Goal: Task Accomplishment & Management: Complete application form

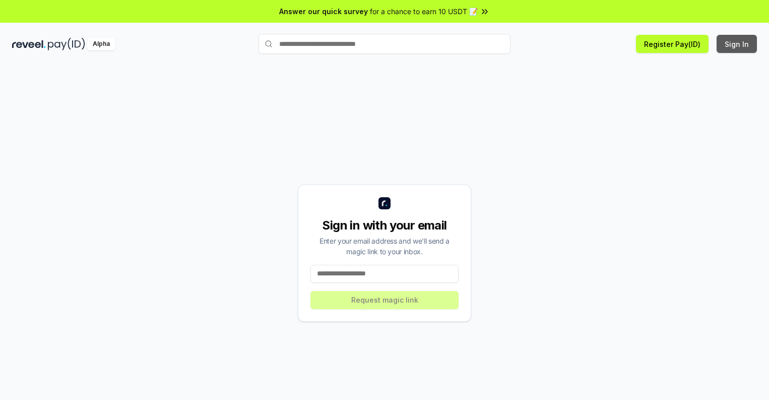
click at [737, 44] on button "Sign In" at bounding box center [737, 44] width 40 height 18
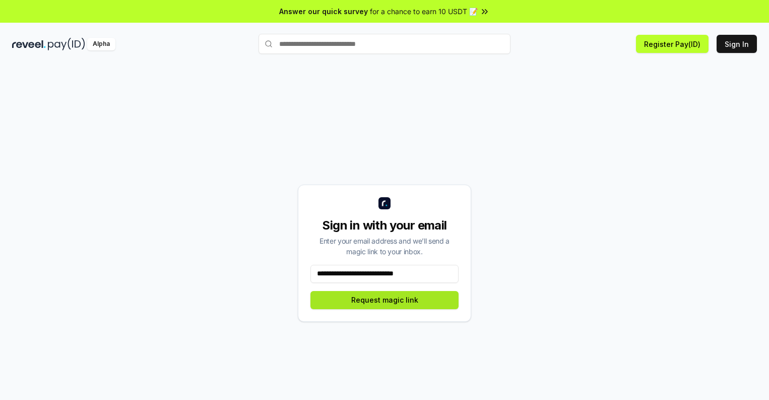
type input "**********"
click at [385, 299] on button "Request magic link" at bounding box center [385, 300] width 148 height 18
